Goal: Task Accomplishment & Management: Use online tool/utility

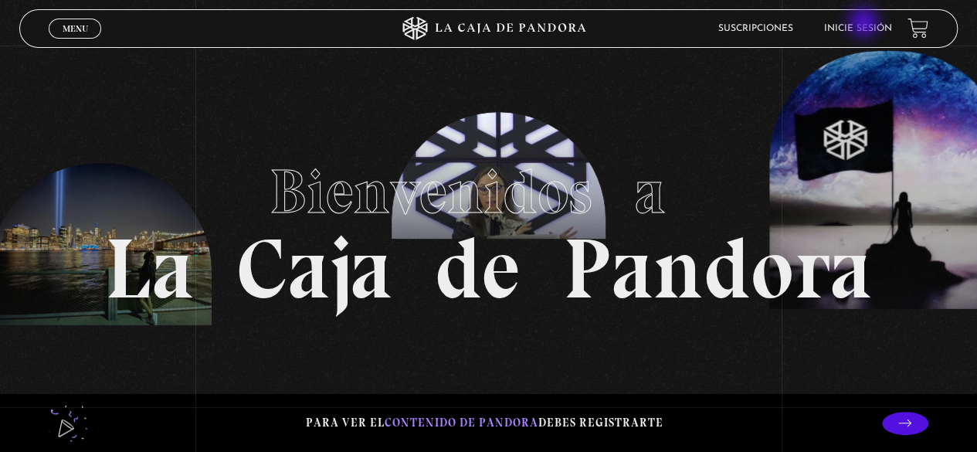
click at [865, 24] on link "Inicie sesión" at bounding box center [858, 28] width 68 height 9
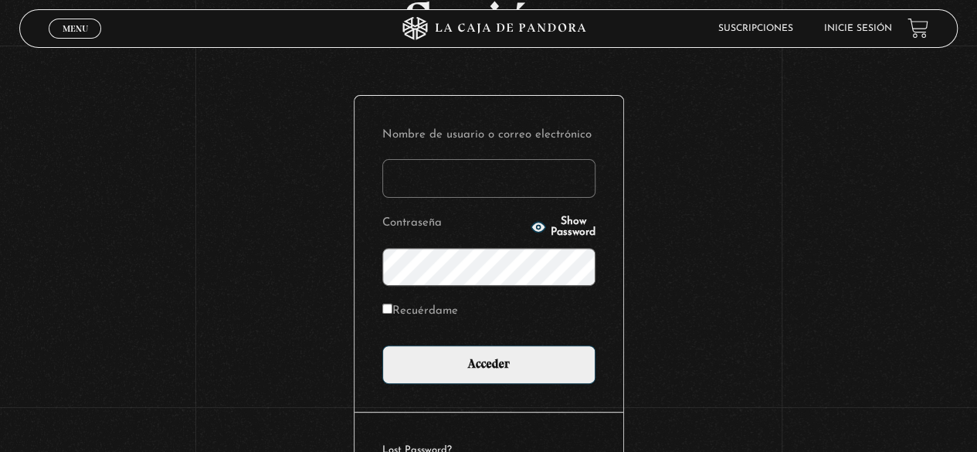
scroll to position [131, 0]
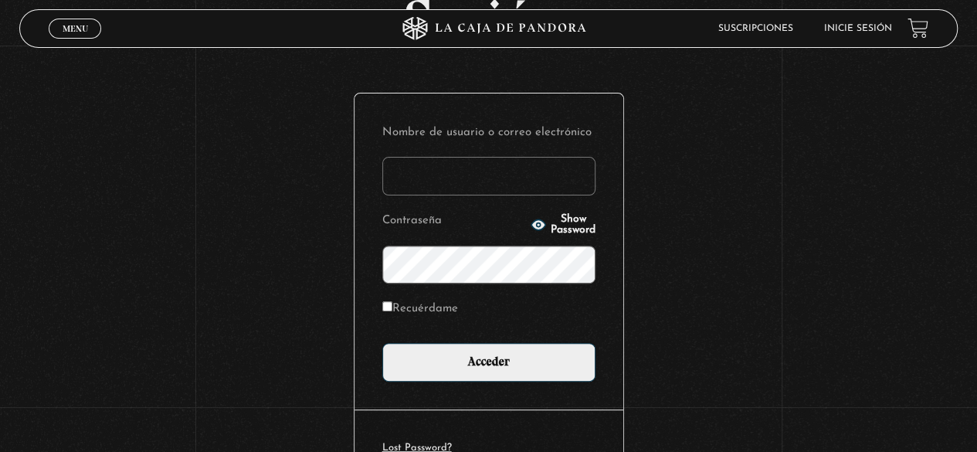
type input "nicol.mmora@gmail.com"
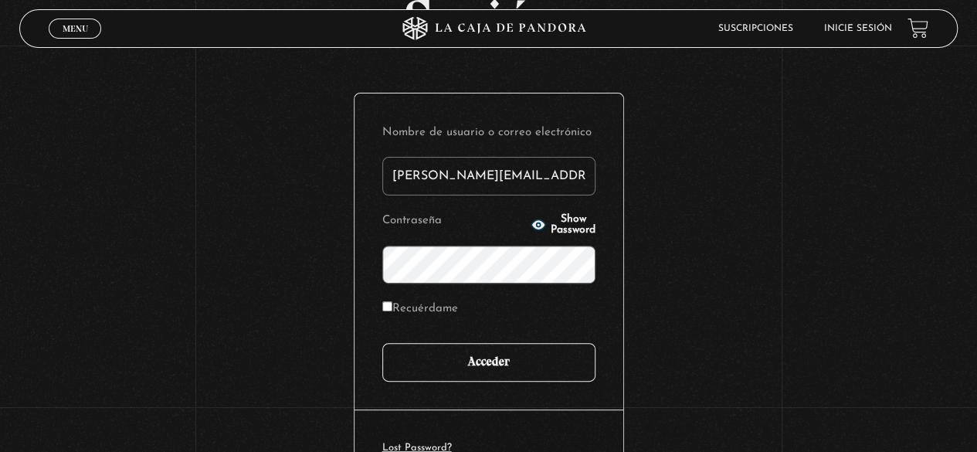
click at [528, 377] on input "Acceder" at bounding box center [488, 362] width 213 height 39
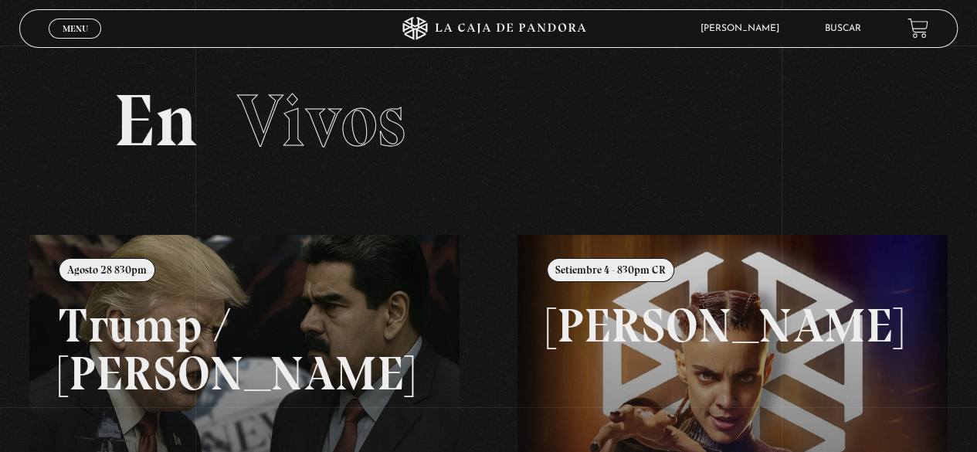
click at [168, 355] on link at bounding box center [517, 461] width 977 height 452
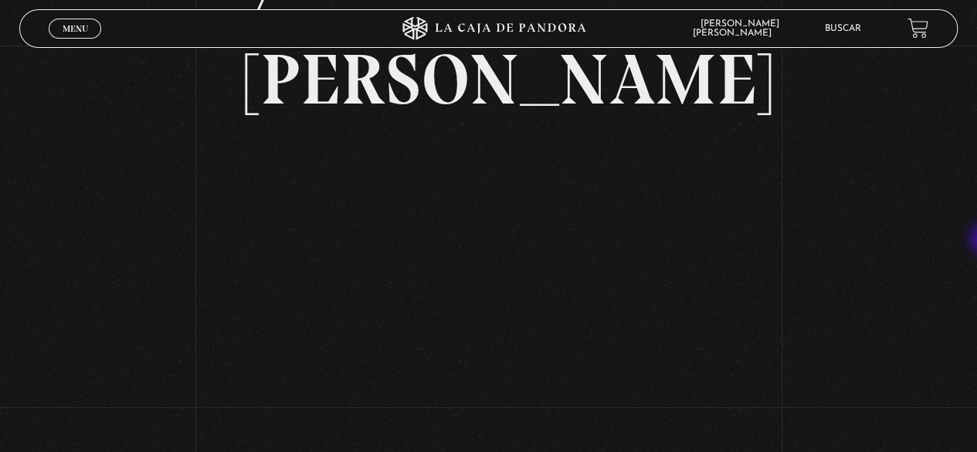
scroll to position [219, 0]
